Goal: Task Accomplishment & Management: Manage account settings

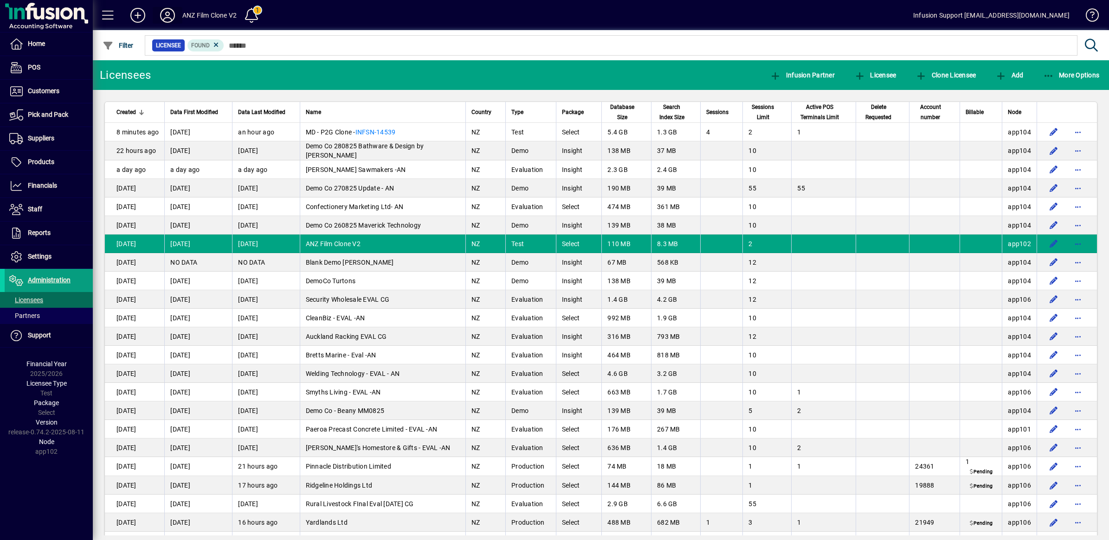
click at [167, 21] on icon at bounding box center [167, 15] width 19 height 15
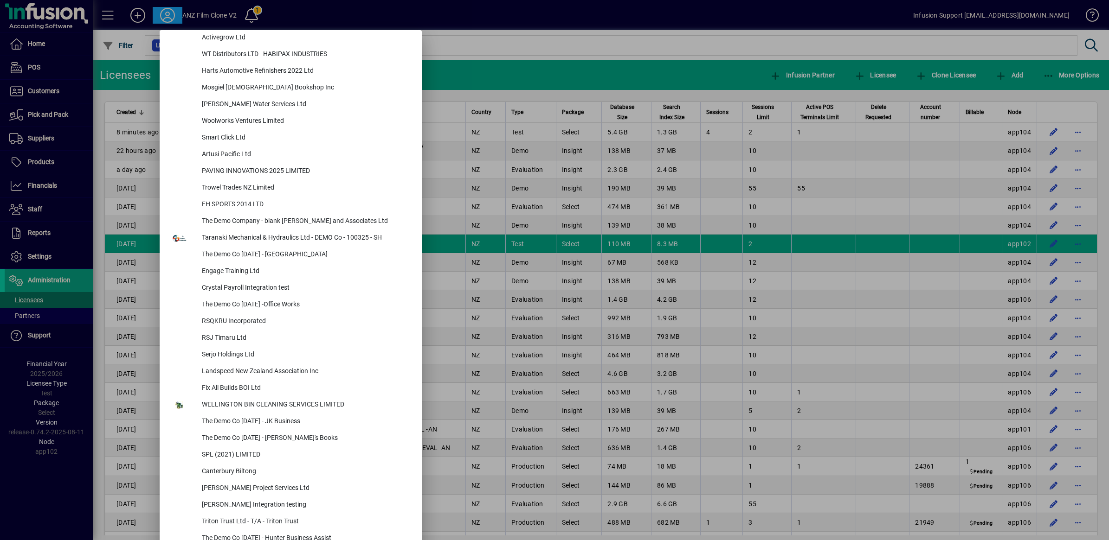
scroll to position [3896, 0]
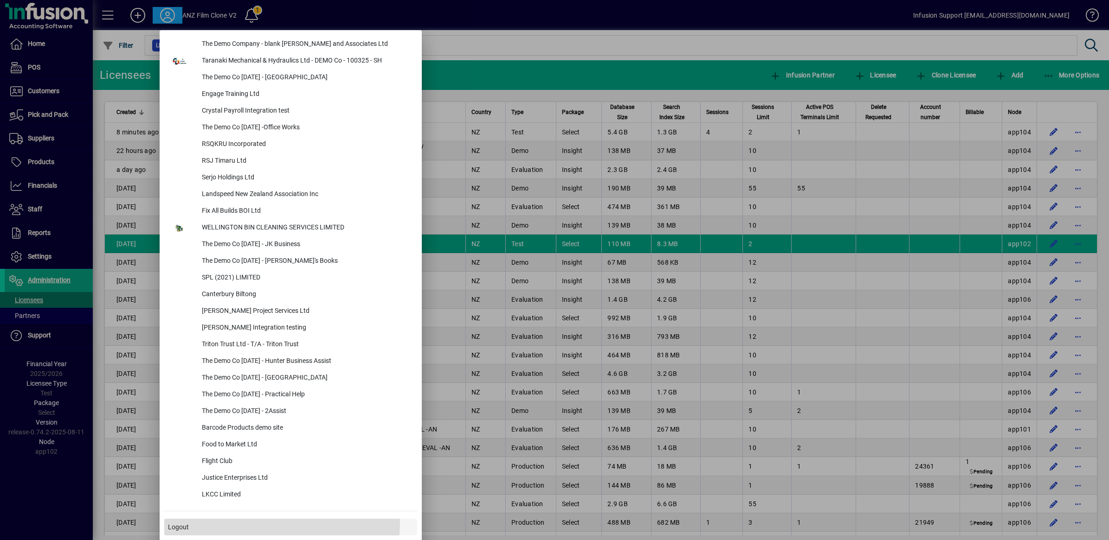
click at [182, 520] on span at bounding box center [290, 527] width 253 height 22
